Goal: Transaction & Acquisition: Purchase product/service

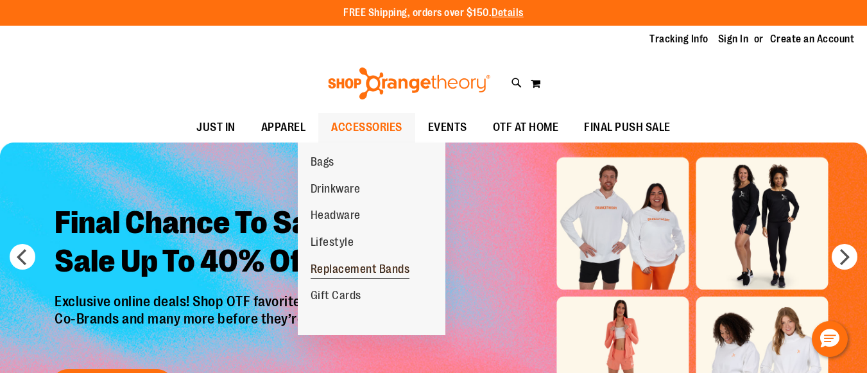
click at [354, 268] on span "Replacement Bands" at bounding box center [360, 271] width 99 height 16
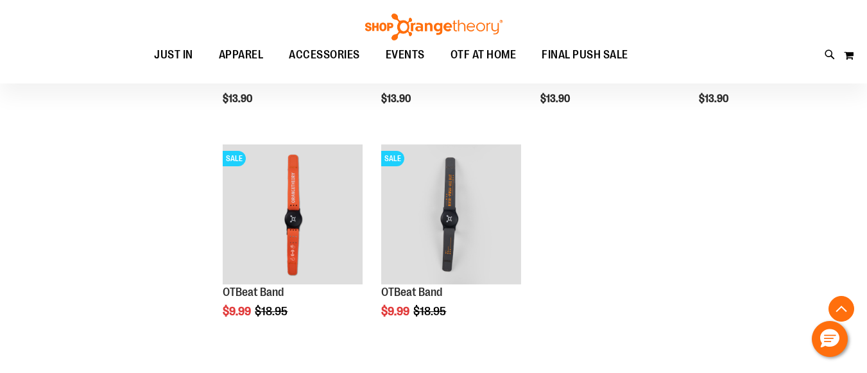
scroll to position [360, 0]
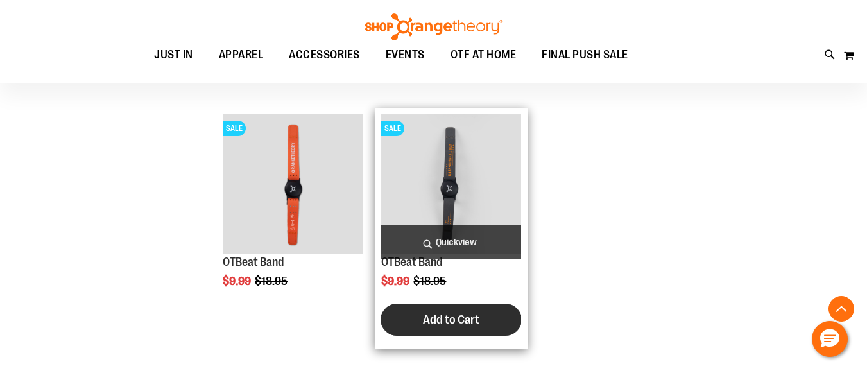
click at [439, 316] on span "Add to Cart" at bounding box center [451, 320] width 56 height 14
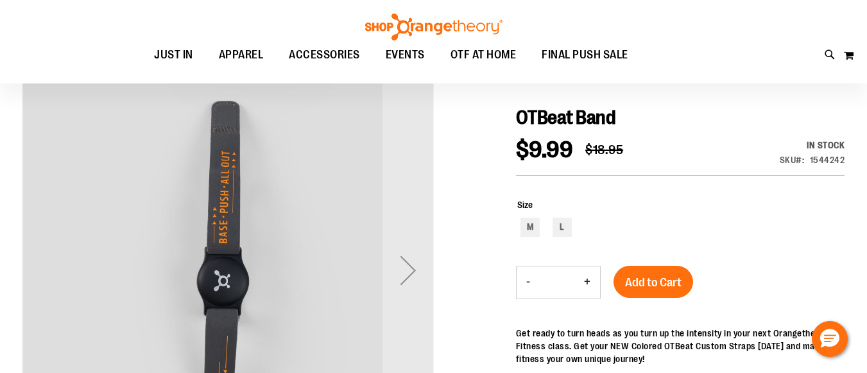
scroll to position [177, 0]
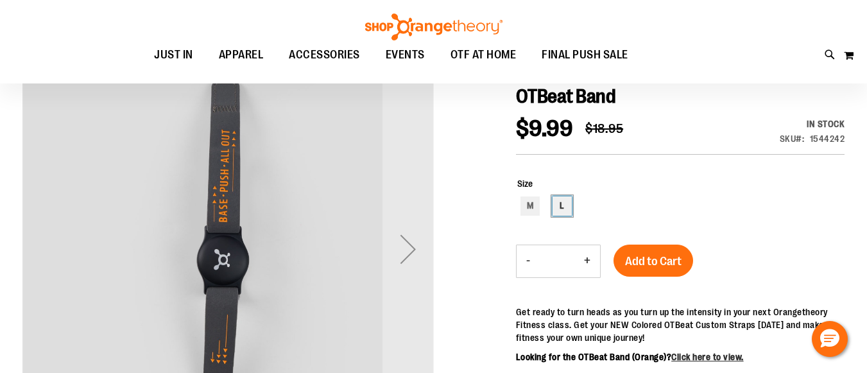
click at [562, 202] on div "L" at bounding box center [562, 205] width 19 height 19
type input "***"
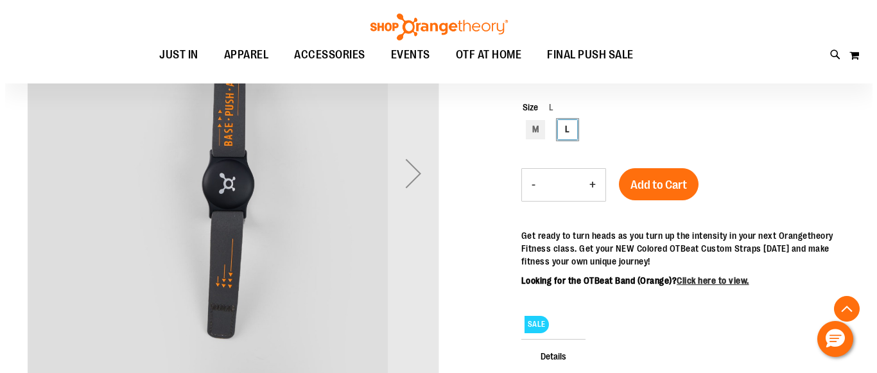
scroll to position [214, 0]
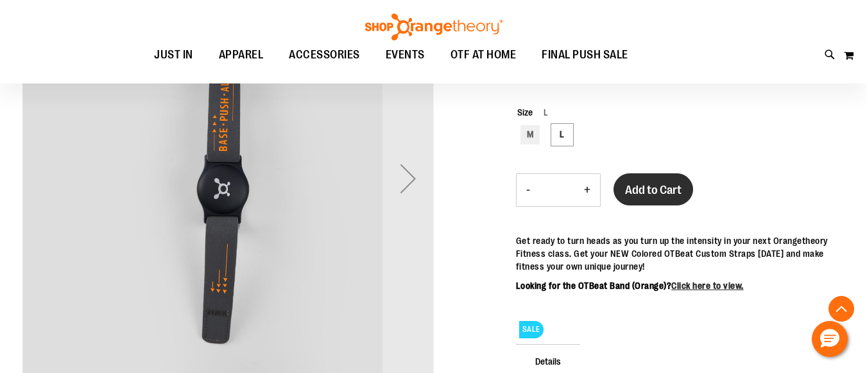
click at [664, 188] on span "Add to Cart" at bounding box center [653, 190] width 56 height 14
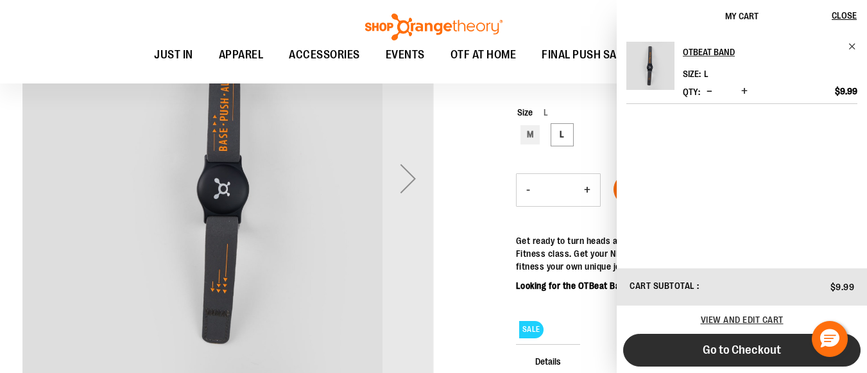
click at [733, 342] on button "Go to Checkout" at bounding box center [742, 350] width 238 height 33
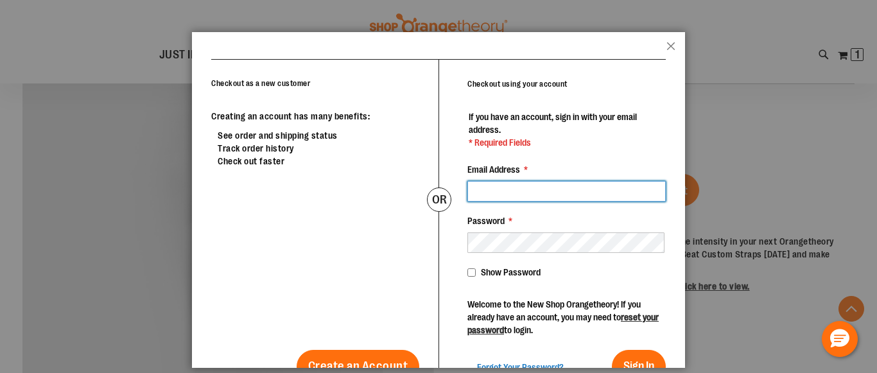
click at [580, 196] on input "Email Address *" at bounding box center [566, 191] width 198 height 21
type input "**********"
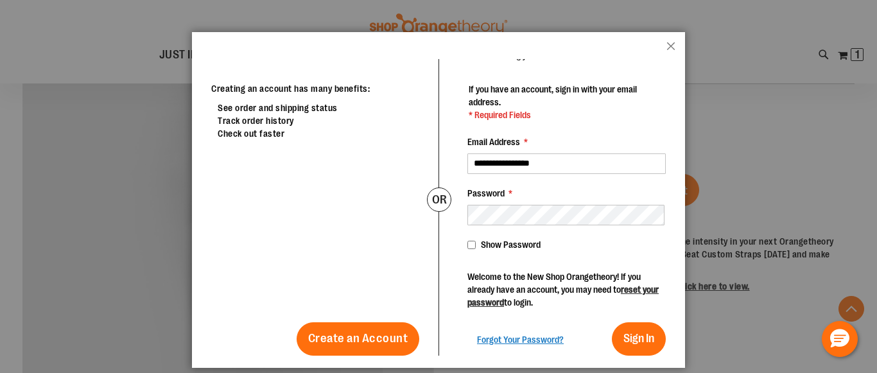
scroll to position [31, 0]
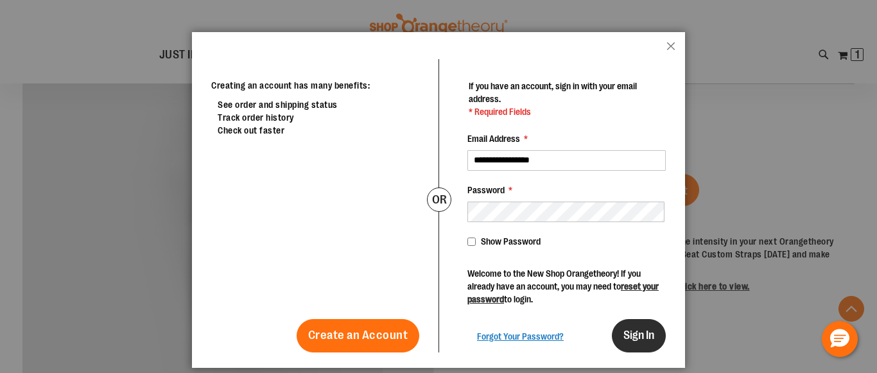
click at [630, 330] on span "Sign In" at bounding box center [638, 335] width 31 height 13
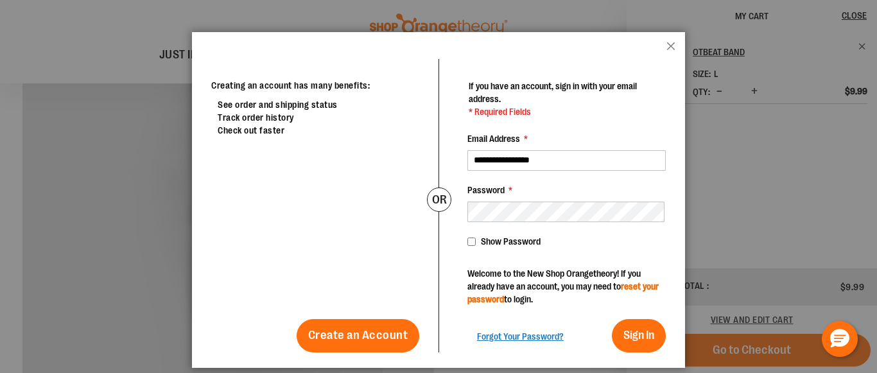
click at [508, 300] on link "reset your password" at bounding box center [562, 292] width 191 height 23
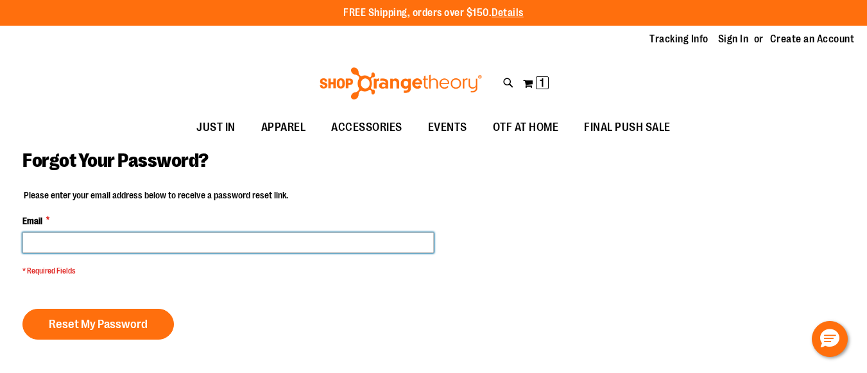
click at [411, 241] on input "Email *" at bounding box center [227, 242] width 411 height 21
type input "**********"
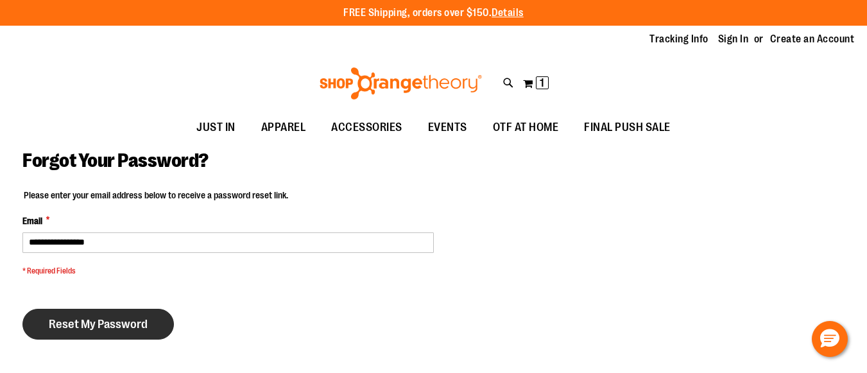
click at [114, 318] on span "Reset My Password" at bounding box center [98, 324] width 99 height 14
